Goal: Information Seeking & Learning: Learn about a topic

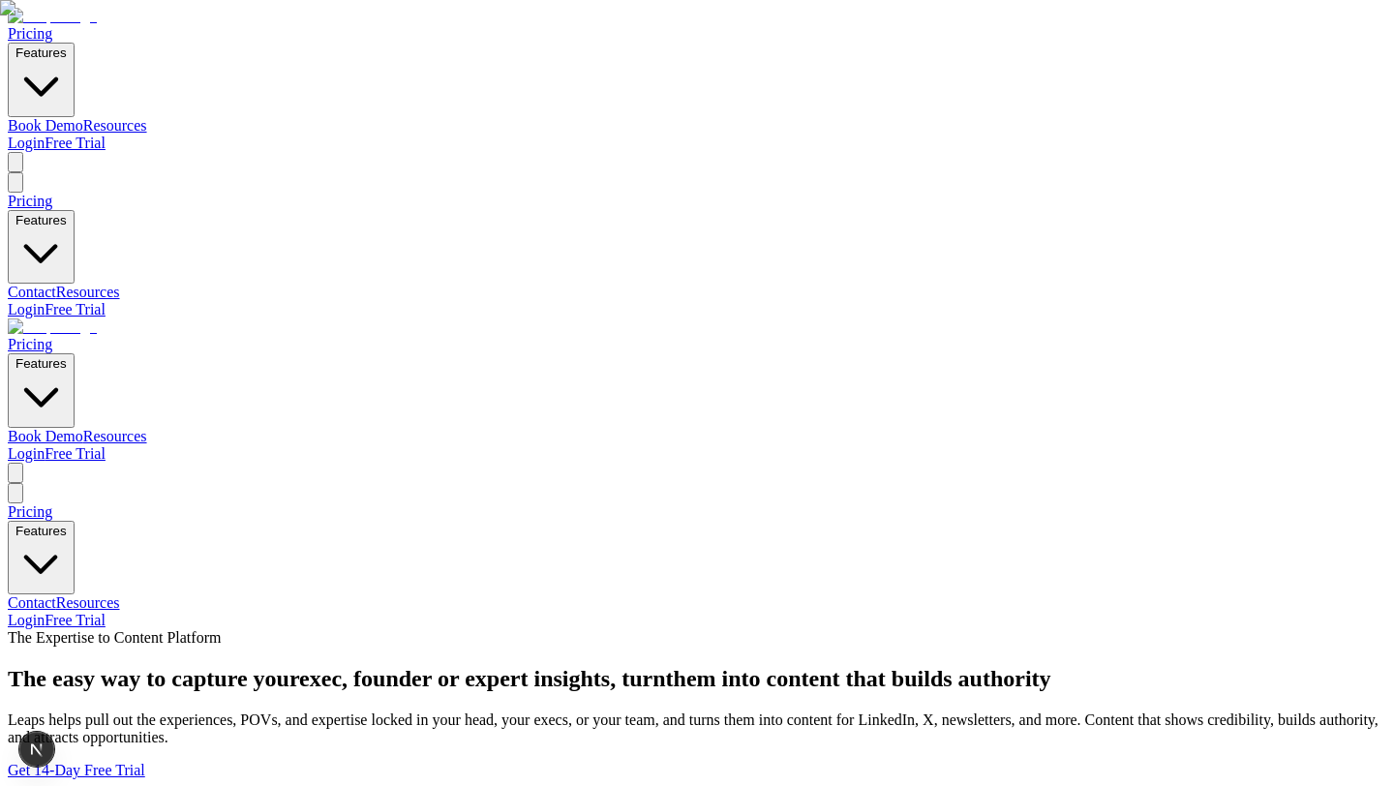
click at [52, 336] on link "Pricing" at bounding box center [30, 344] width 45 height 16
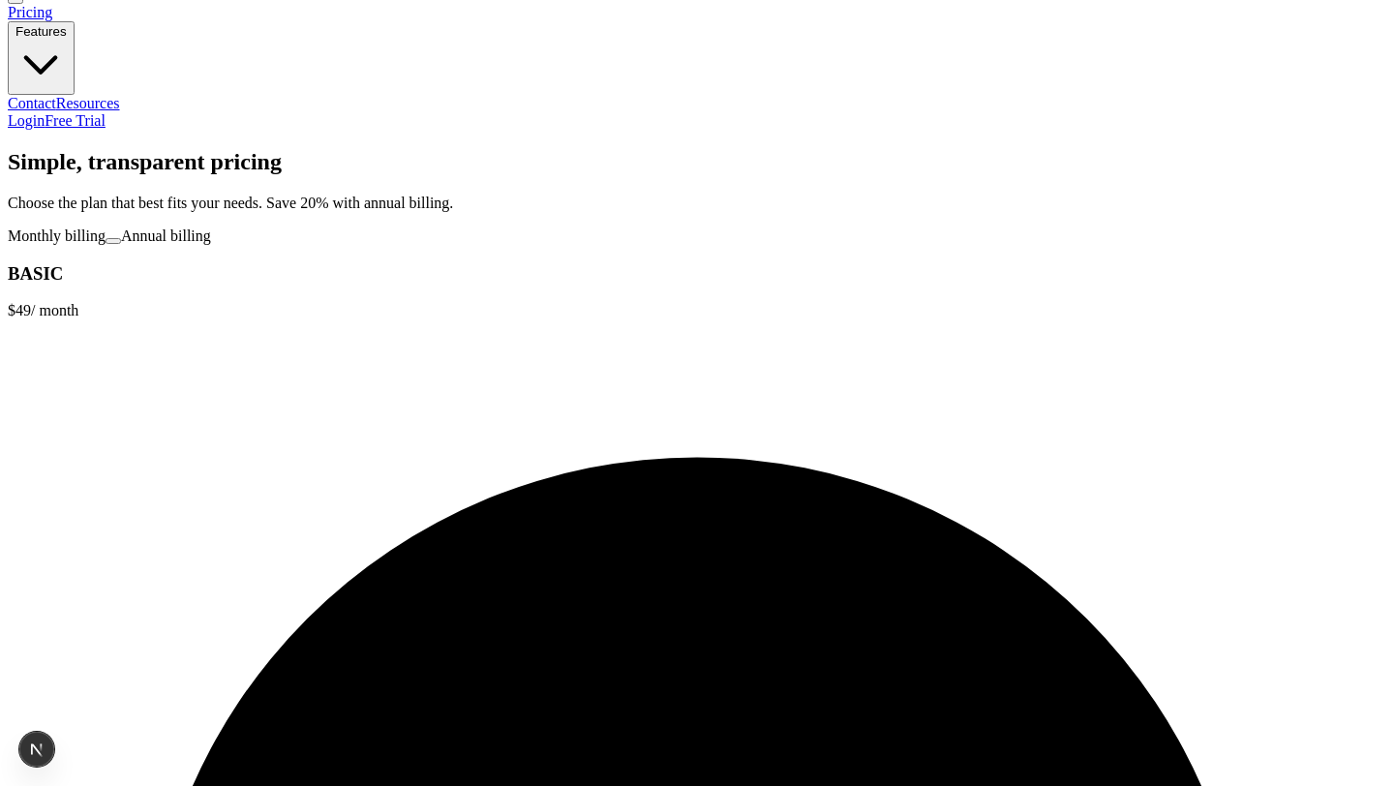
scroll to position [181, 0]
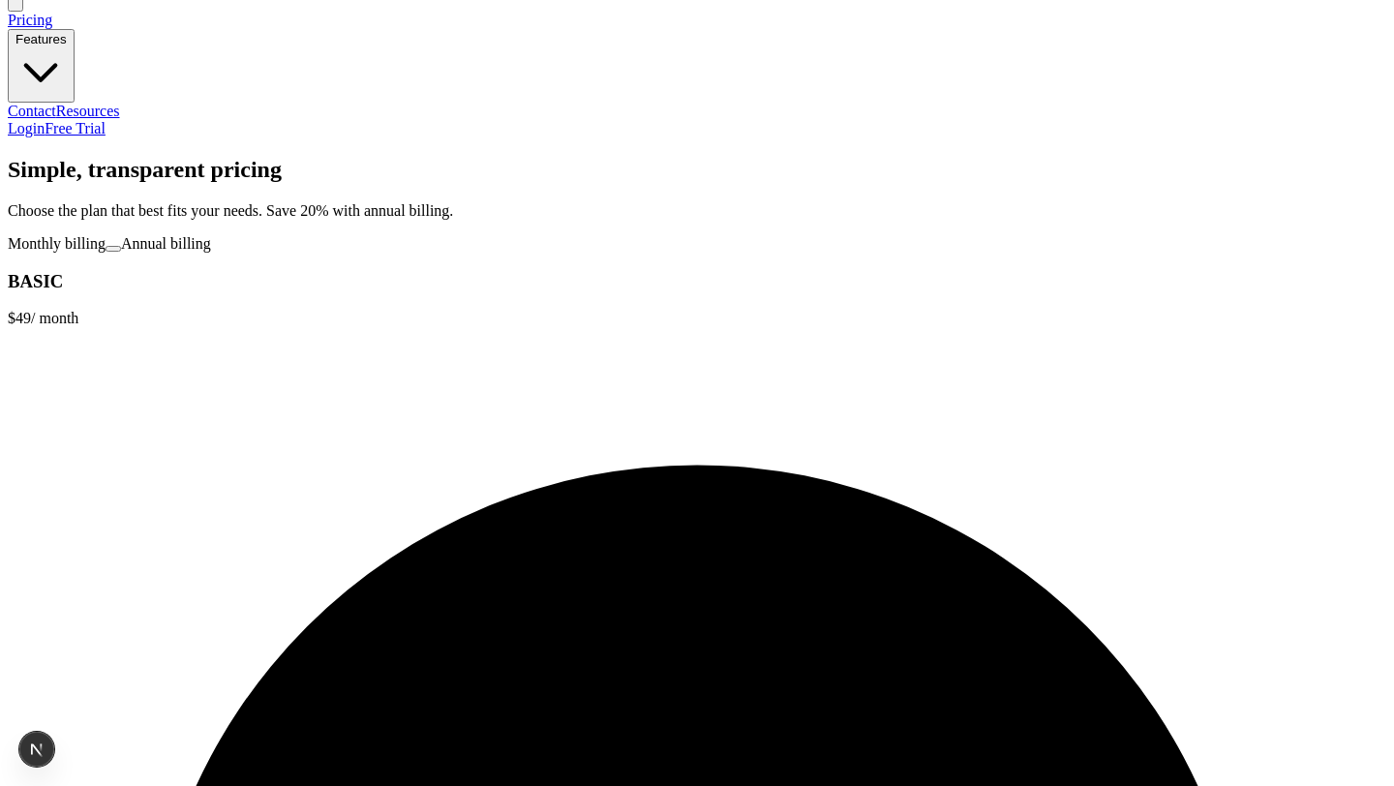
click at [113, 249] on span at bounding box center [113, 249] width 0 height 0
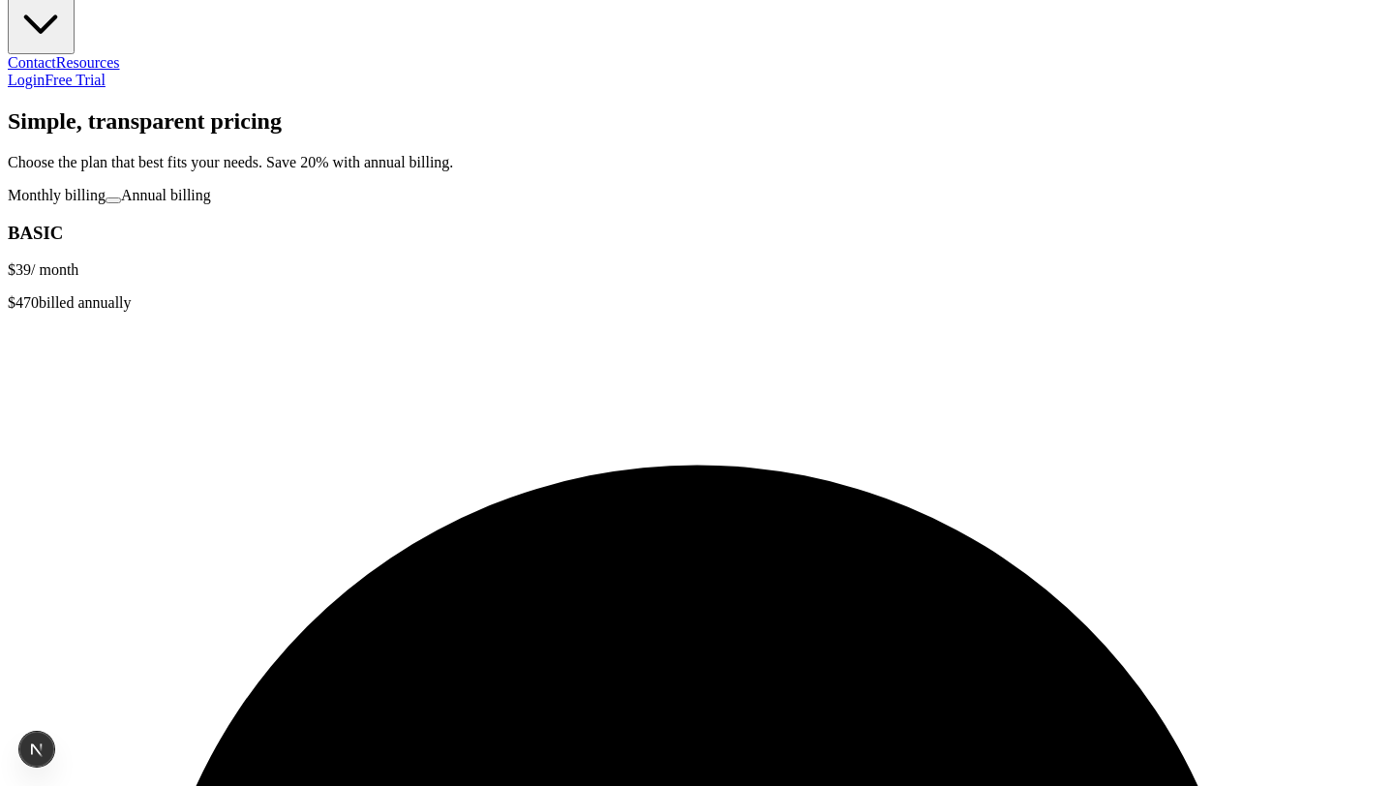
scroll to position [226, 0]
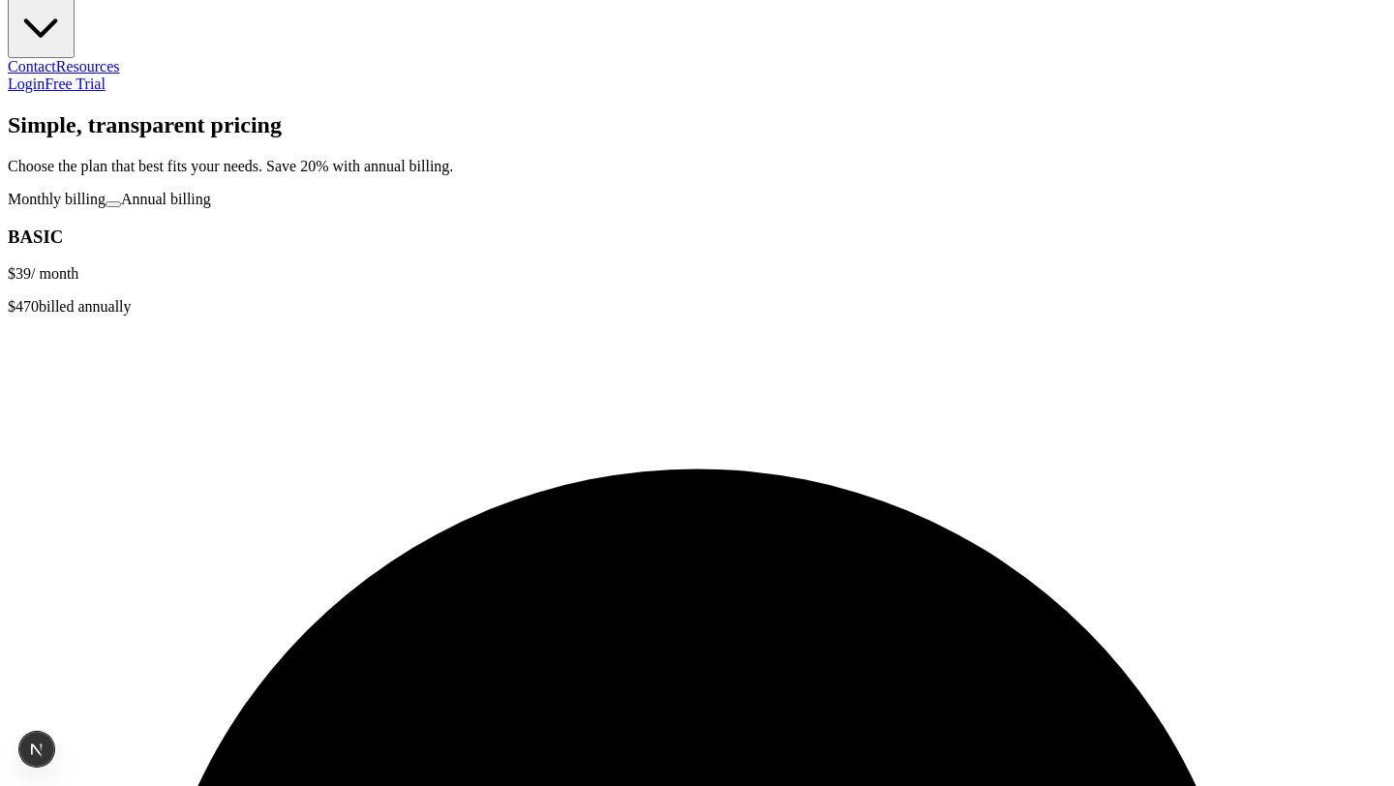
click at [121, 201] on button at bounding box center [112, 204] width 15 height 6
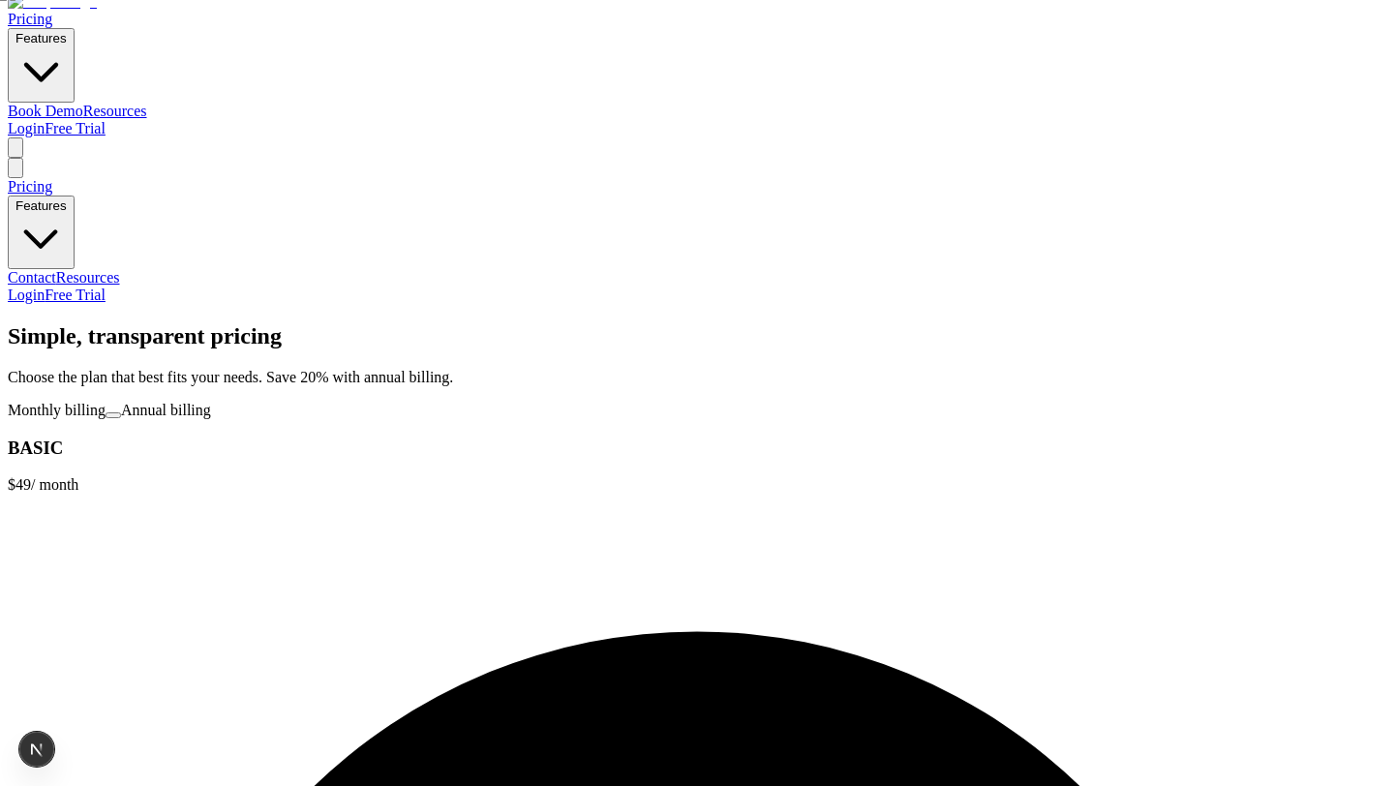
scroll to position [3, 0]
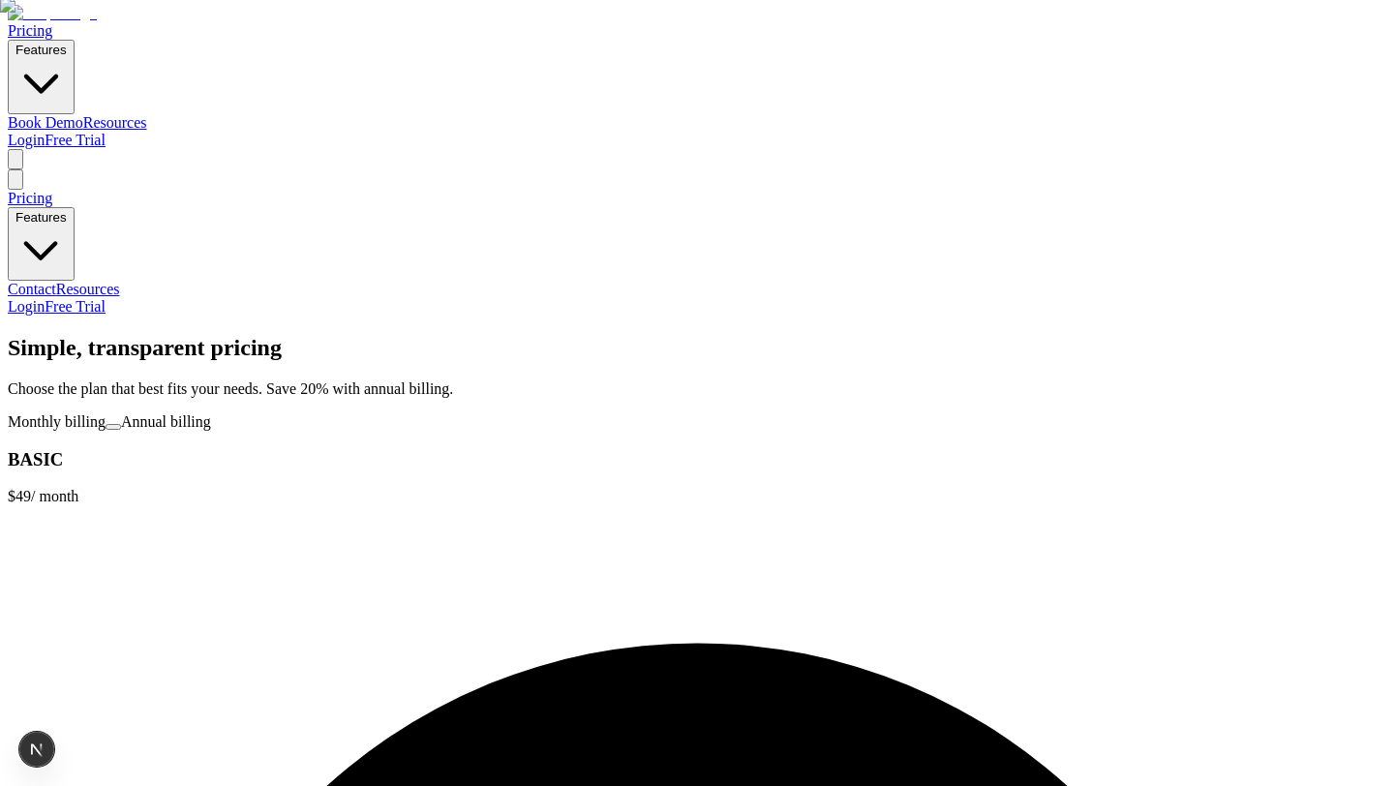
click at [97, 21] on img at bounding box center [52, 13] width 89 height 17
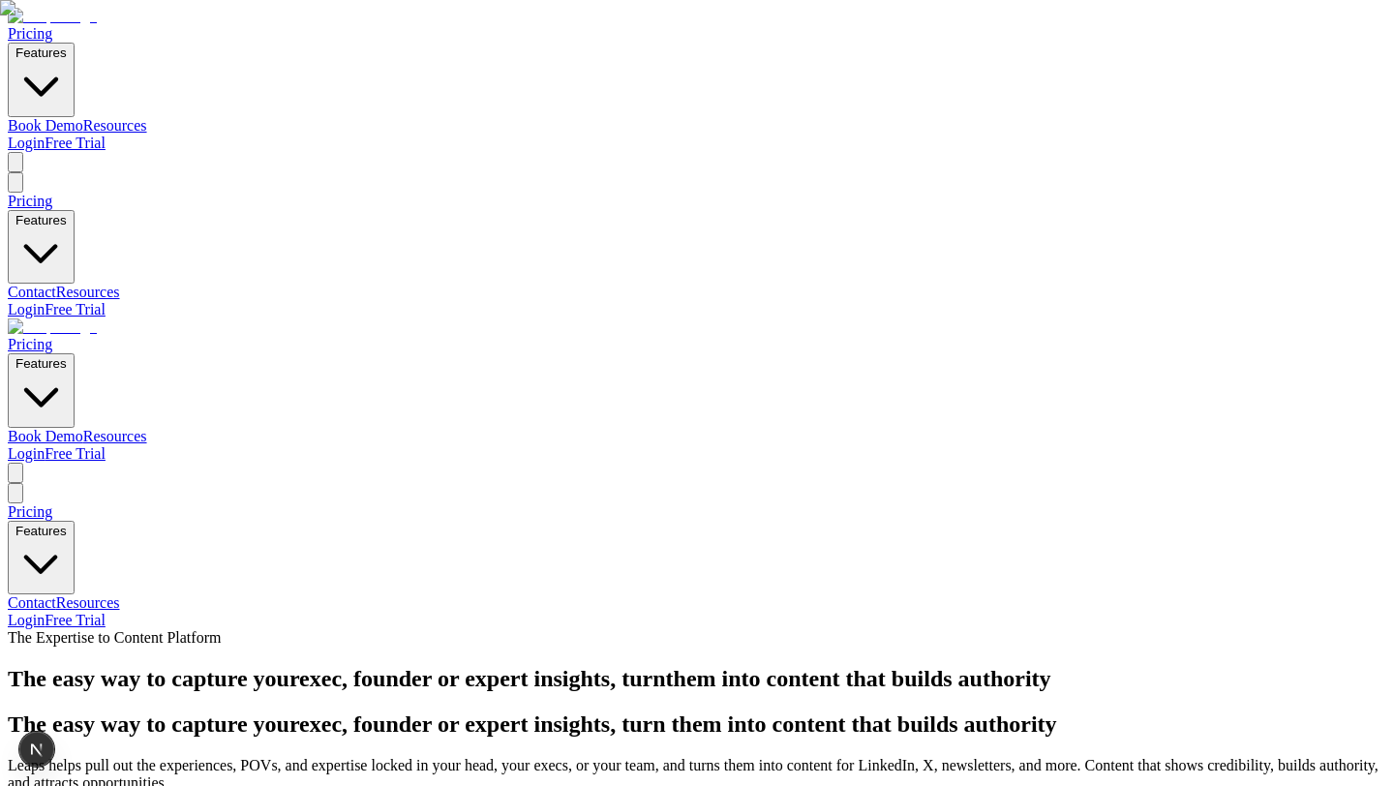
click at [610, 666] on span "exec, founder or expert insights" at bounding box center [454, 678] width 311 height 25
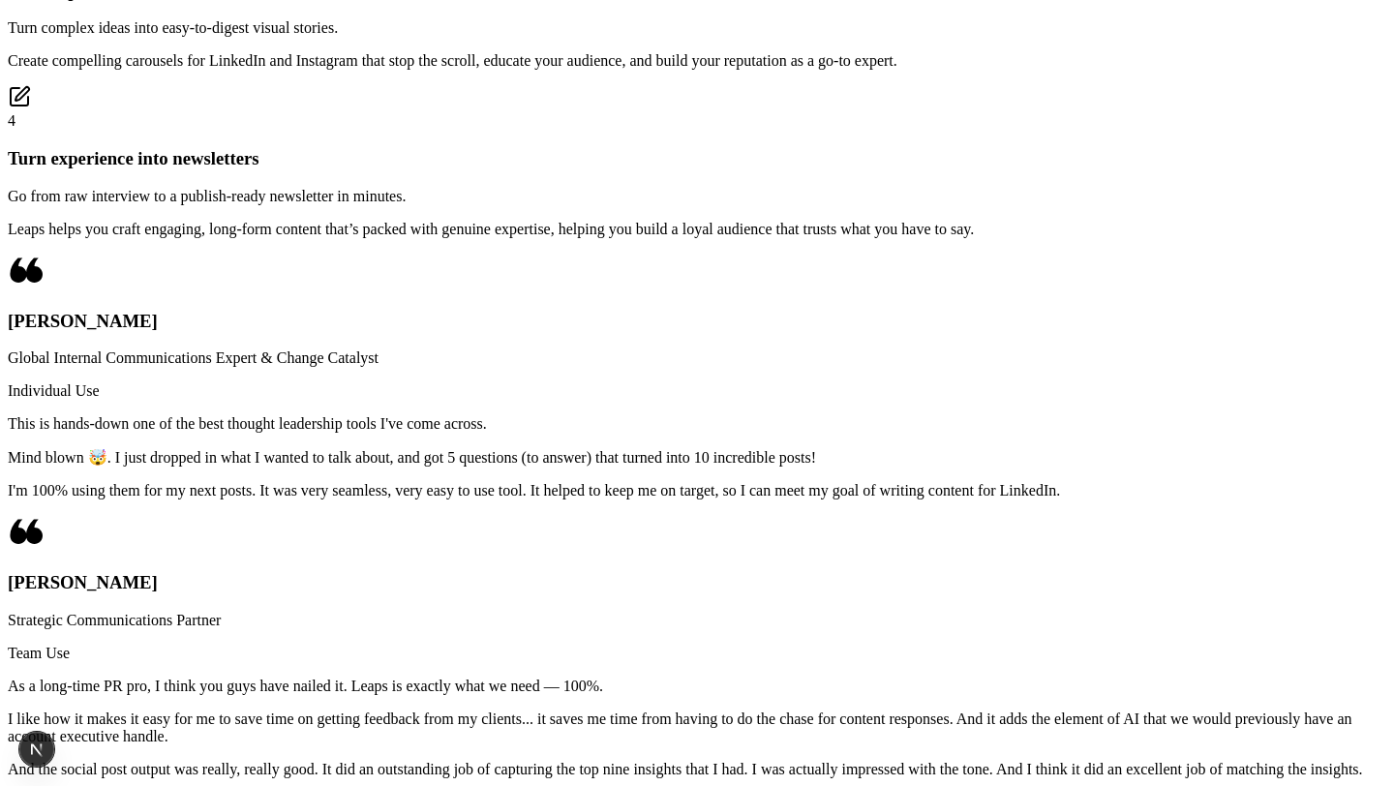
scroll to position [11609, 0]
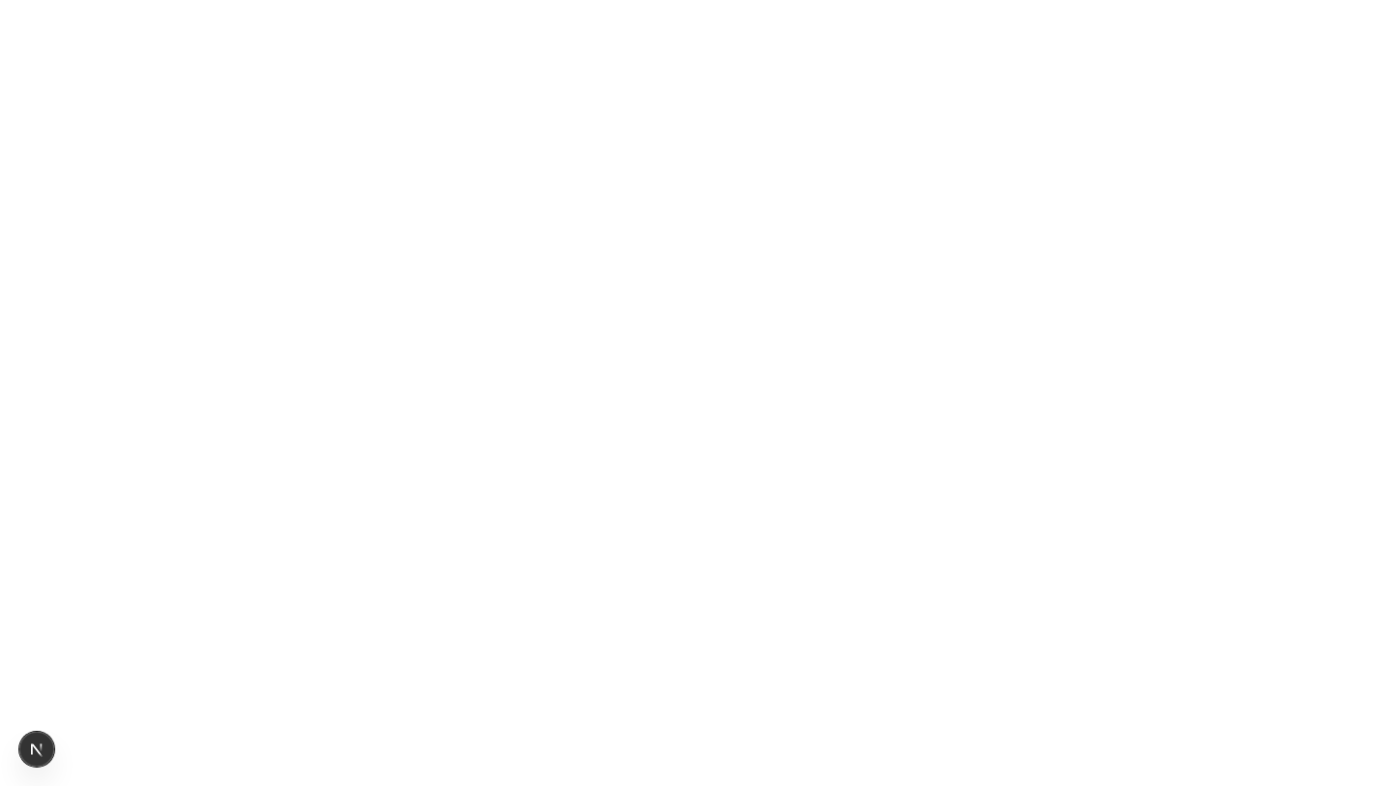
scroll to position [7723, 0]
copy h3 "Voice & text options for responses"
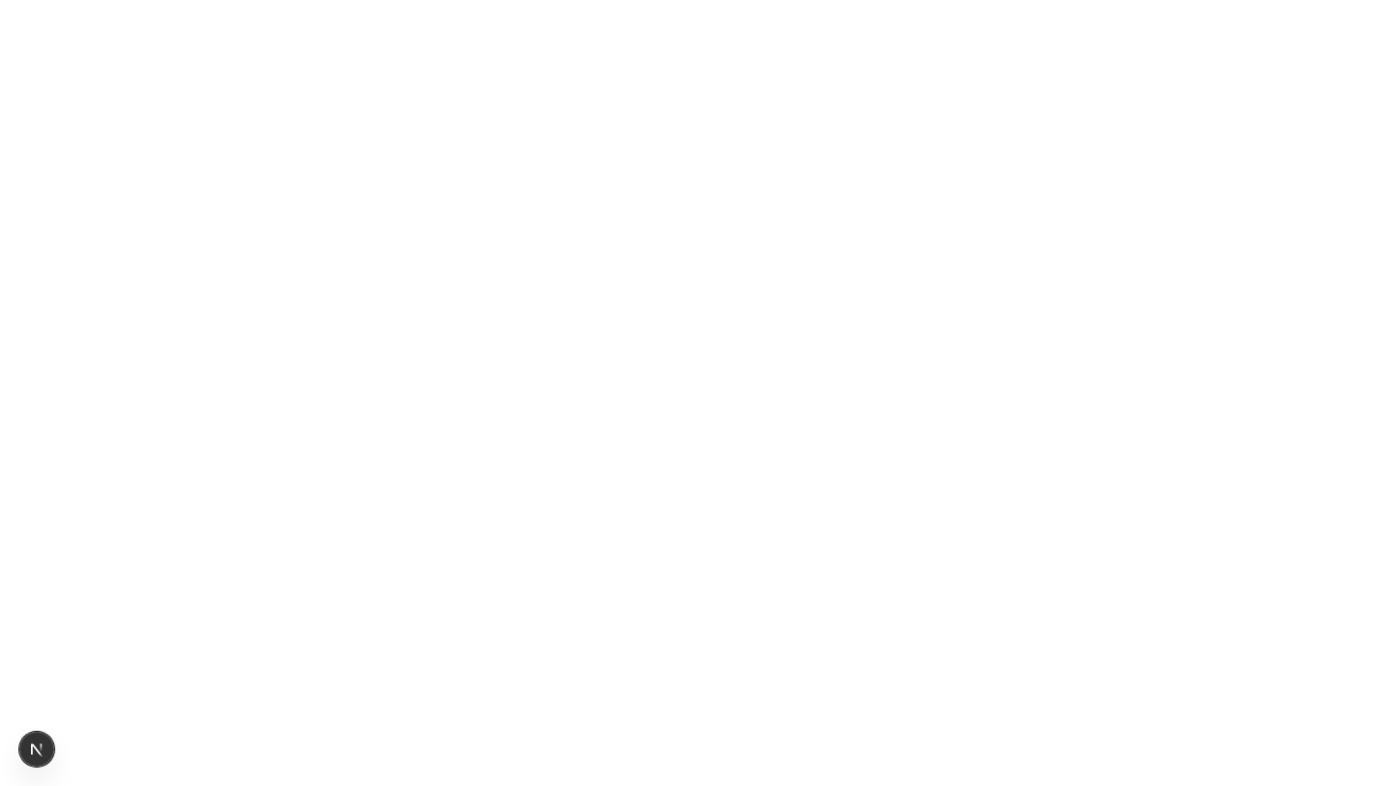
scroll to position [7698, 0]
